Goal: Transaction & Acquisition: Purchase product/service

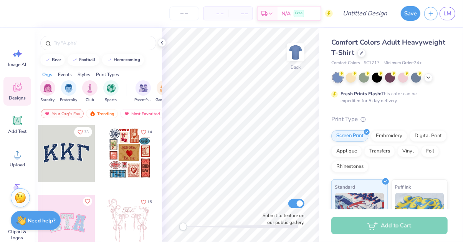
click at [33, 225] on div "Need help? Chat with us." at bounding box center [36, 220] width 50 height 19
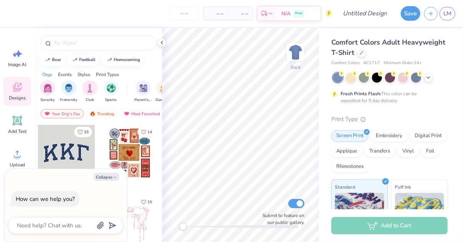
click at [59, 217] on div at bounding box center [65, 225] width 115 height 17
click at [58, 223] on textarea at bounding box center [55, 225] width 78 height 10
type textarea "i"
type textarea "x"
type textarea "i"
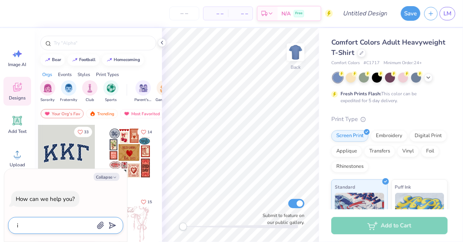
type textarea "x"
type textarea "i n"
type textarea "x"
type textarea "i ne"
type textarea "x"
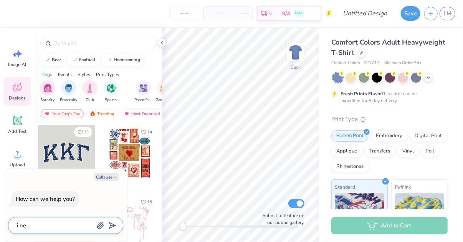
type textarea "i nee"
type textarea "x"
type textarea "i need"
type textarea "x"
type textarea "i need"
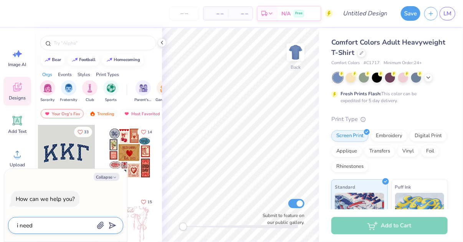
type textarea "x"
type textarea "i need c"
type textarea "x"
type textarea "i need cu"
type textarea "x"
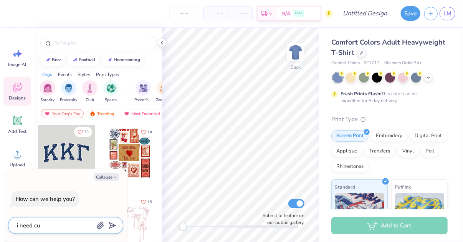
type textarea "i need cus"
type textarea "x"
type textarea "i need cust"
type textarea "x"
type textarea "i need custo"
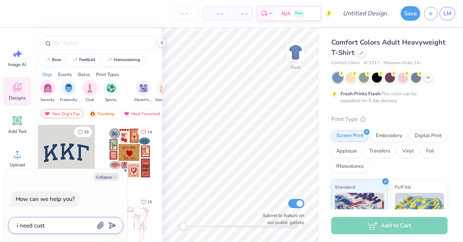
type textarea "x"
type textarea "i need custom"
type textarea "x"
type textarea "i need custome"
type textarea "x"
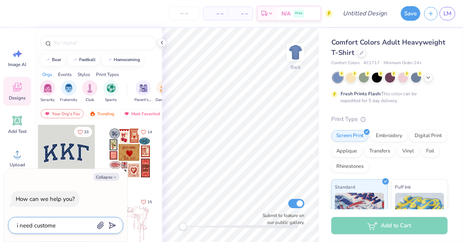
type textarea "i need custome"
type textarea "x"
type textarea "i need custome"
type textarea "x"
type textarea "i need custom"
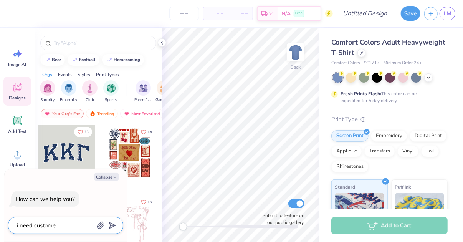
type textarea "x"
type textarea "i need custom"
type textarea "x"
type textarea "i need custom s"
type textarea "x"
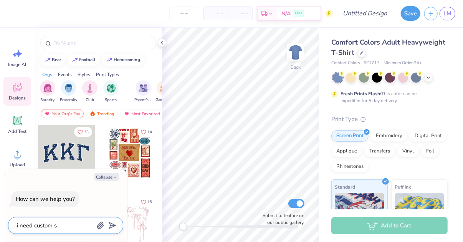
type textarea "i need custom sh"
type textarea "x"
type textarea "i need custom shi"
type textarea "x"
type textarea "i need custom shir"
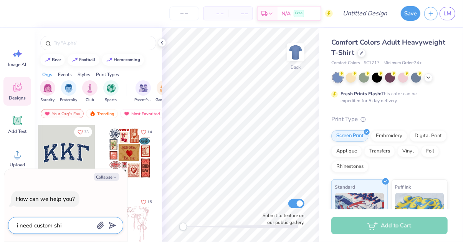
type textarea "x"
type textarea "i need custom shirt"
type textarea "x"
type textarea "i need custom shirts"
type textarea "x"
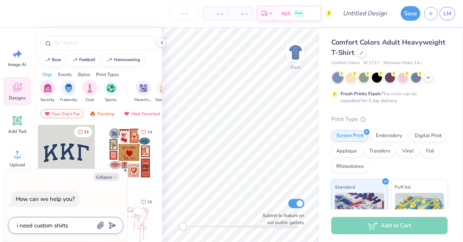
type textarea "i need custom shirts"
type textarea "x"
type textarea "i need custom shirts f"
type textarea "x"
type textarea "i need custom shirts fo"
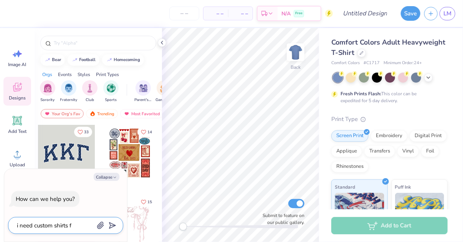
type textarea "x"
type textarea "i need custom shirts for"
type textarea "x"
type textarea "i need custom shirts for"
type textarea "x"
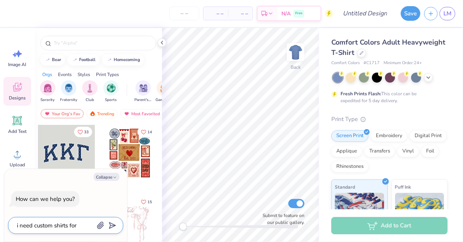
type textarea "i need custom shirts for c"
type textarea "x"
type textarea "i need custom shirts for ch"
type textarea "x"
type textarea "i need custom shirts for che"
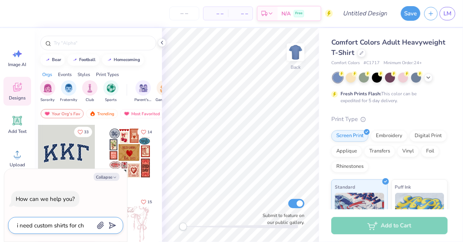
type textarea "x"
type textarea "i need custom shirts for chea"
type textarea "x"
type textarea "i need custom shirts for cheap"
type textarea "x"
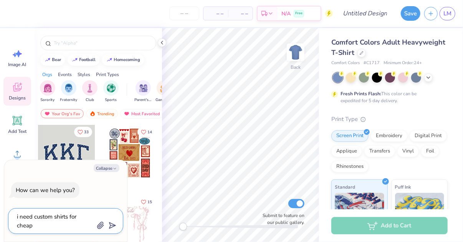
type textarea "i need custom shirts for cheap"
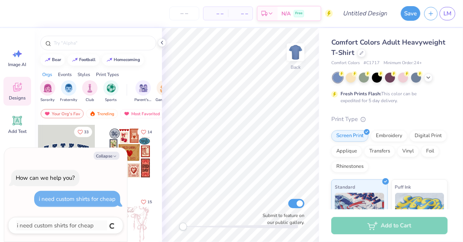
type textarea "x"
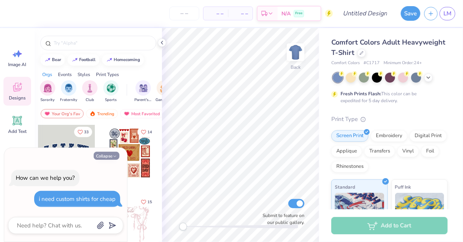
click at [114, 153] on button "Collapse" at bounding box center [107, 156] width 26 height 8
type textarea "x"
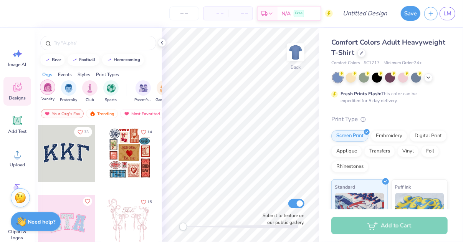
click at [46, 88] on img "filter for Sorority" at bounding box center [47, 87] width 9 height 9
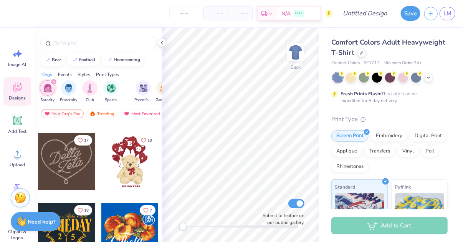
scroll to position [271, 0]
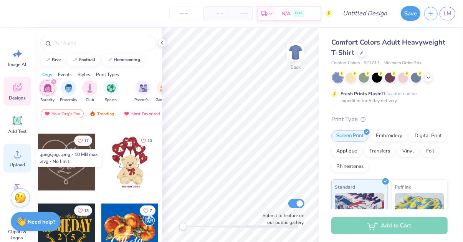
click at [18, 158] on circle at bounding box center [17, 156] width 5 height 5
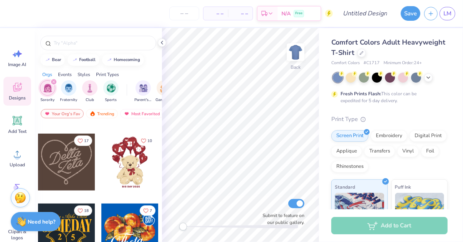
scroll to position [395, 0]
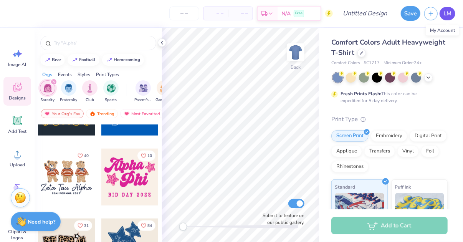
click at [446, 15] on span "LM" at bounding box center [447, 13] width 8 height 9
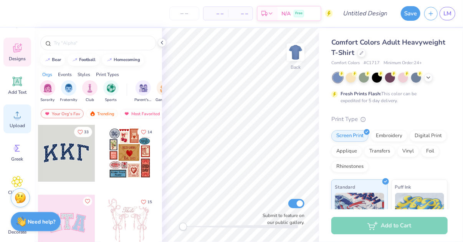
scroll to position [29, 0]
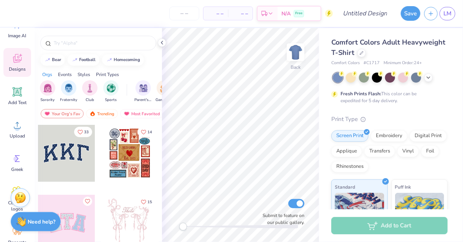
click at [84, 73] on div "Styles" at bounding box center [84, 74] width 13 height 7
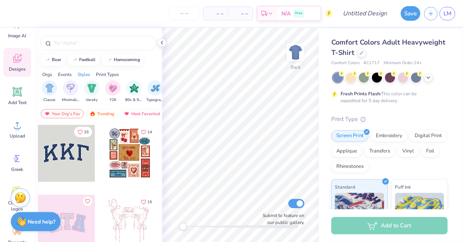
scroll to position [0, 402]
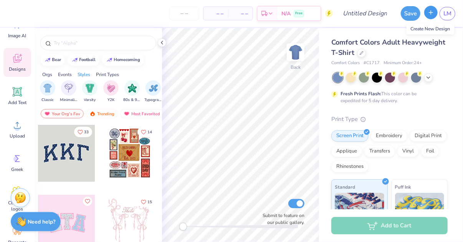
click at [434, 17] on button "button" at bounding box center [430, 12] width 13 height 13
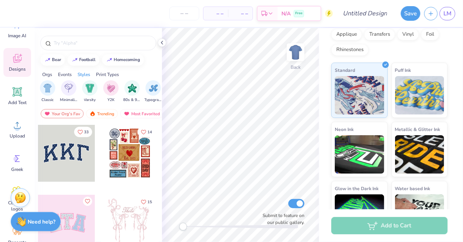
scroll to position [144, 0]
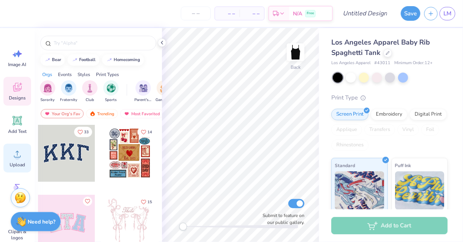
click at [19, 155] on circle at bounding box center [17, 156] width 5 height 5
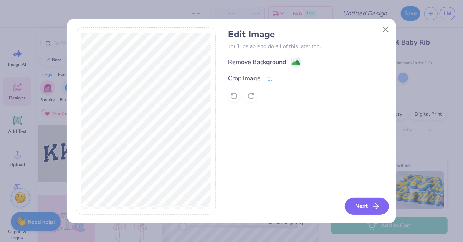
click at [374, 201] on button "Next" at bounding box center [367, 206] width 44 height 17
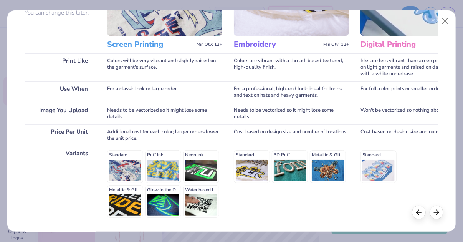
scroll to position [140, 0]
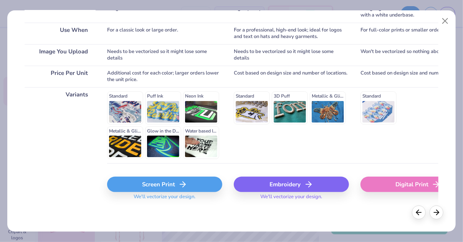
click at [173, 184] on div "Screen Print" at bounding box center [164, 184] width 115 height 15
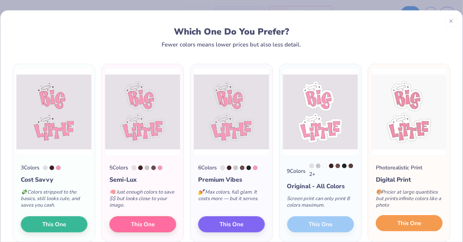
click at [416, 227] on span "This One" at bounding box center [409, 223] width 24 height 9
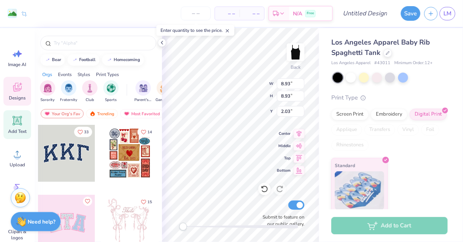
click at [19, 120] on icon at bounding box center [17, 120] width 7 height 7
type input "3.84"
type input "1.11"
type input "5.94"
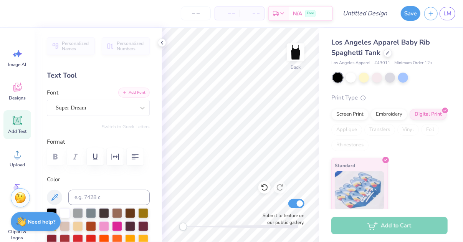
click at [130, 91] on button "Add Font" at bounding box center [133, 92] width 31 height 10
click at [140, 103] on div at bounding box center [142, 108] width 14 height 14
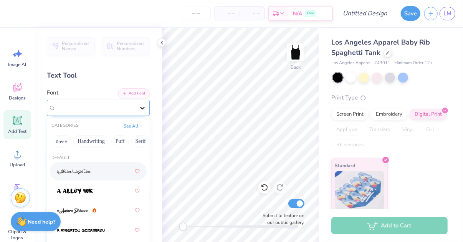
click at [145, 106] on icon at bounding box center [143, 108] width 8 height 8
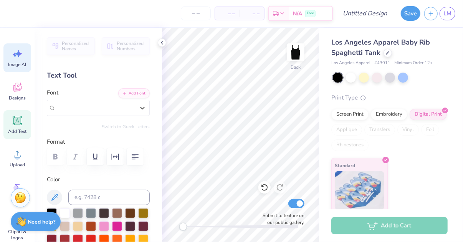
click at [19, 52] on icon at bounding box center [18, 53] width 7 height 7
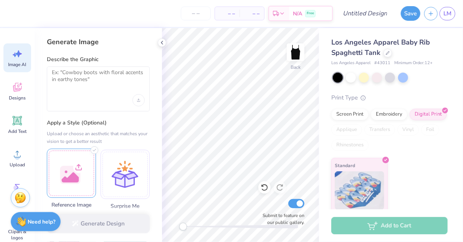
click at [81, 165] on div at bounding box center [71, 172] width 49 height 49
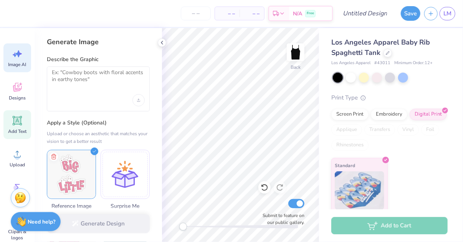
click at [15, 123] on icon at bounding box center [17, 120] width 9 height 9
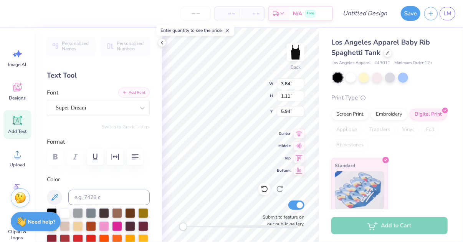
click at [134, 92] on button "Add Font" at bounding box center [133, 92] width 31 height 10
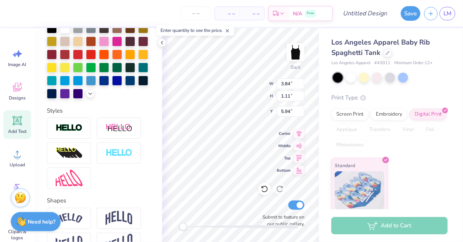
scroll to position [234, 0]
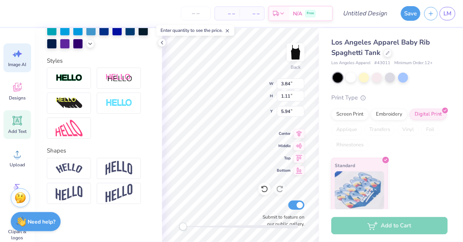
click at [15, 60] on div "Image AI" at bounding box center [17, 57] width 28 height 29
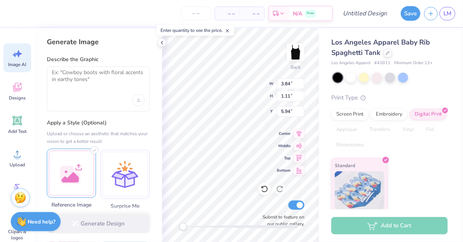
click at [79, 169] on div at bounding box center [71, 172] width 49 height 49
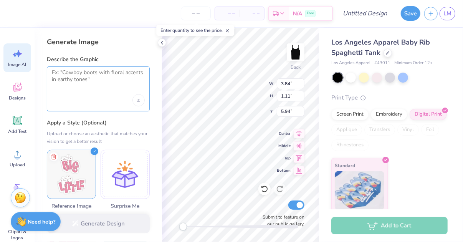
click at [114, 83] on textarea at bounding box center [98, 78] width 93 height 19
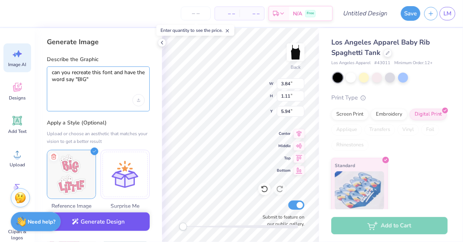
type textarea "can you recreate this font and have the word say "BIG""
click at [108, 223] on button "Generate Design" at bounding box center [98, 221] width 103 height 19
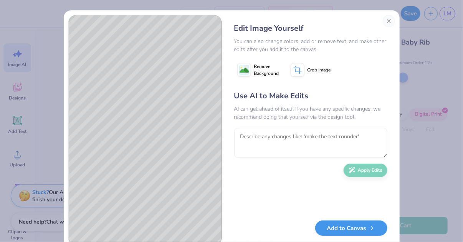
click at [345, 226] on button "Add to Canvas" at bounding box center [351, 228] width 72 height 16
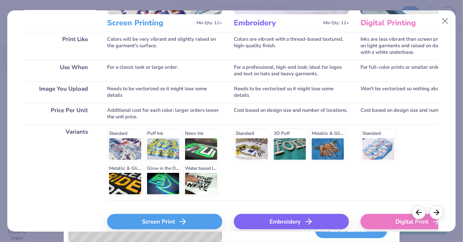
scroll to position [114, 0]
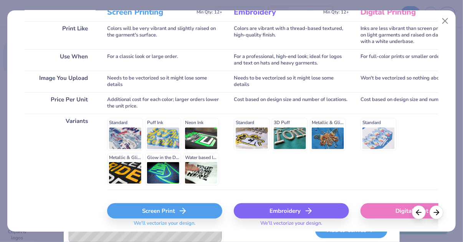
click at [381, 211] on div "Digital Print" at bounding box center [417, 210] width 115 height 15
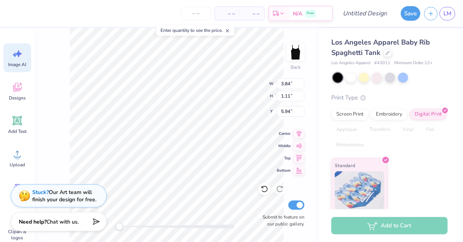
scroll to position [0, 0]
type input "8.93"
type input "9.65"
type input "1.67"
type input "4.75"
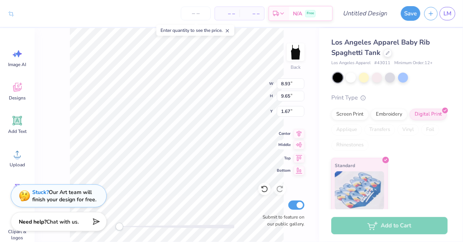
type input "5.13"
type input "6.19"
type input "3.84"
type input "1.11"
type input "5.94"
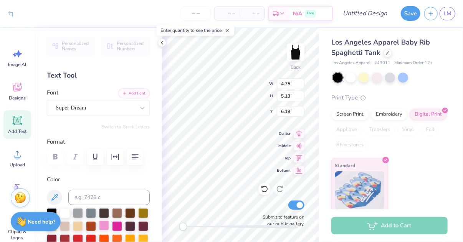
click at [105, 226] on div at bounding box center [104, 225] width 10 height 10
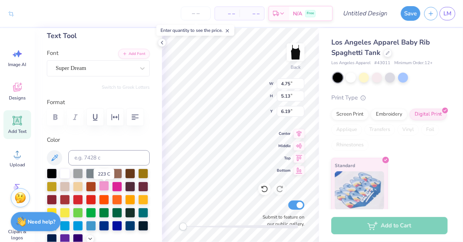
scroll to position [40, 0]
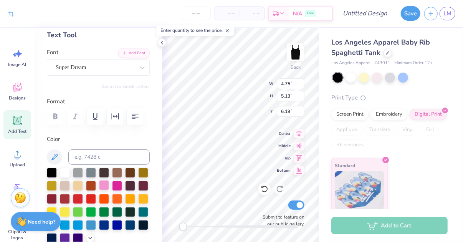
click at [100, 184] on div at bounding box center [104, 185] width 10 height 10
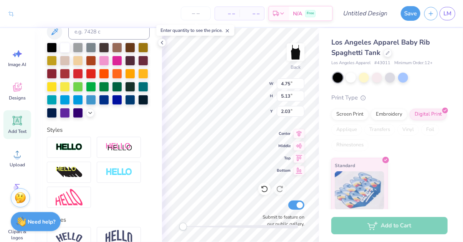
scroll to position [180, 0]
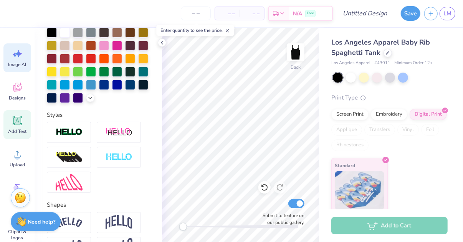
click at [11, 57] on div "Image AI" at bounding box center [17, 57] width 28 height 29
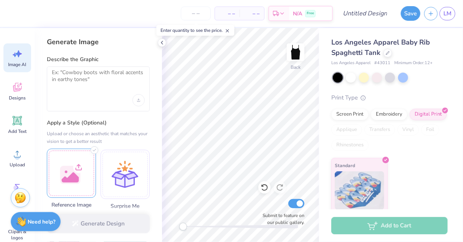
click at [76, 168] on div at bounding box center [71, 172] width 49 height 49
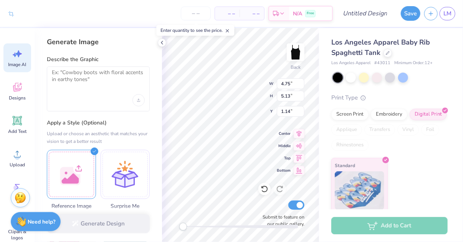
click at [201, 31] on div "Enter quantity to see the price." at bounding box center [195, 30] width 78 height 11
click at [226, 12] on span "– –" at bounding box center [226, 14] width 15 height 8
click at [196, 13] on input "number" at bounding box center [196, 14] width 30 height 14
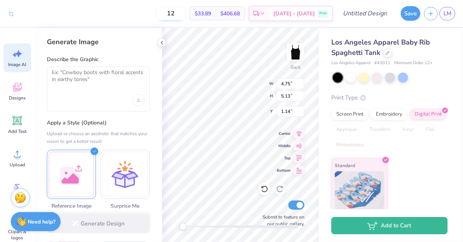
click at [183, 8] on input "12" at bounding box center [171, 14] width 30 height 14
click at [186, 13] on input "12" at bounding box center [171, 14] width 30 height 14
drag, startPoint x: 186, startPoint y: 13, endPoint x: 173, endPoint y: 13, distance: 13.1
click at [173, 13] on input "12" at bounding box center [171, 14] width 30 height 14
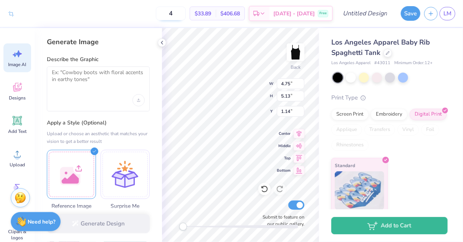
type input "12"
